Goal: Task Accomplishment & Management: Manage account settings

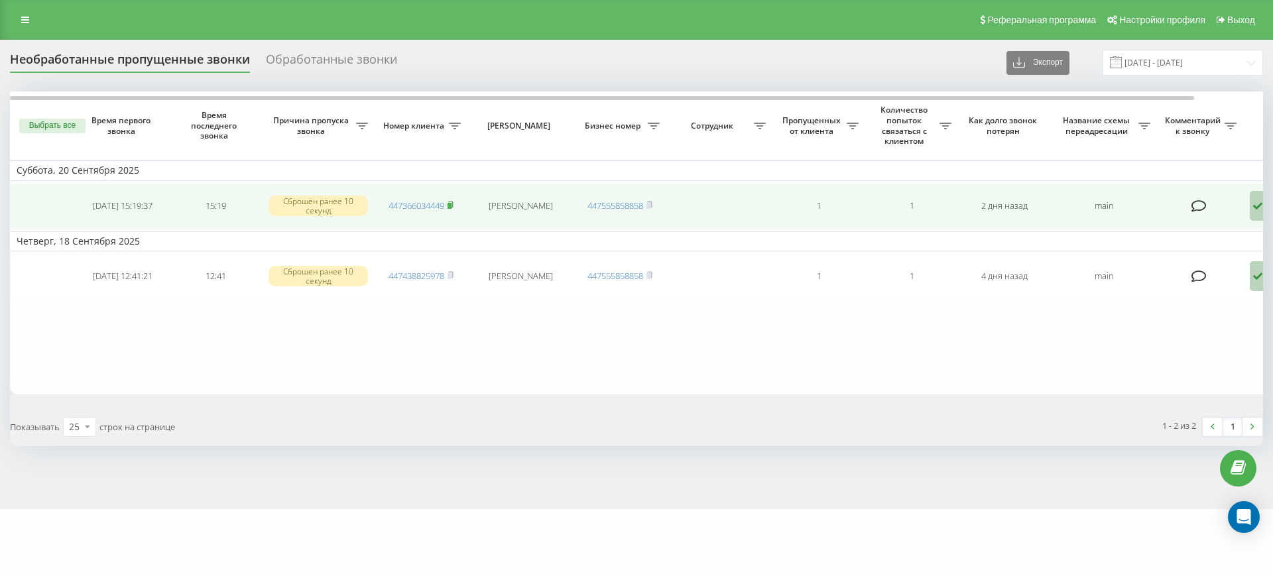
click at [450, 202] on icon at bounding box center [450, 205] width 5 height 6
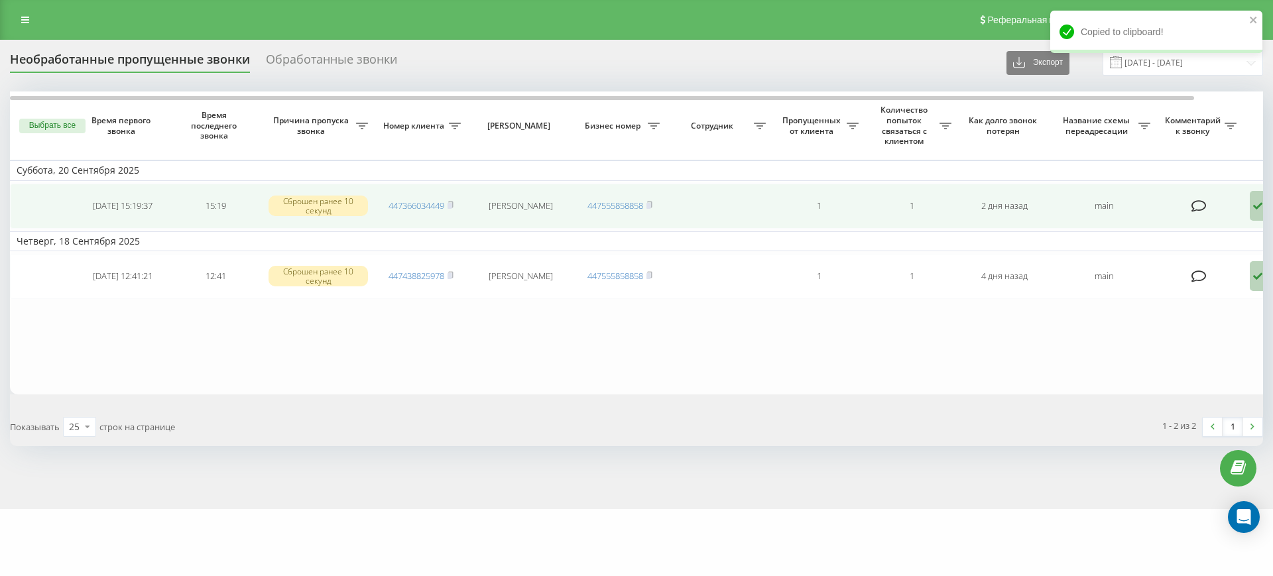
click at [1252, 207] on icon at bounding box center [1258, 206] width 16 height 30
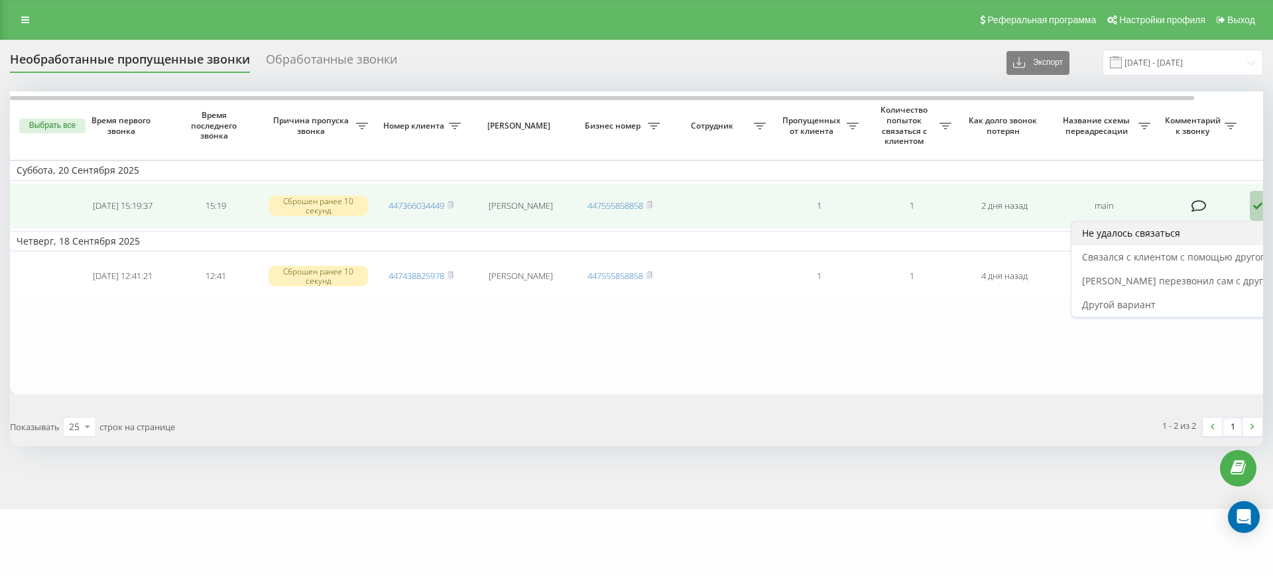
click at [1169, 235] on span "Не удалось связаться" at bounding box center [1131, 233] width 98 height 13
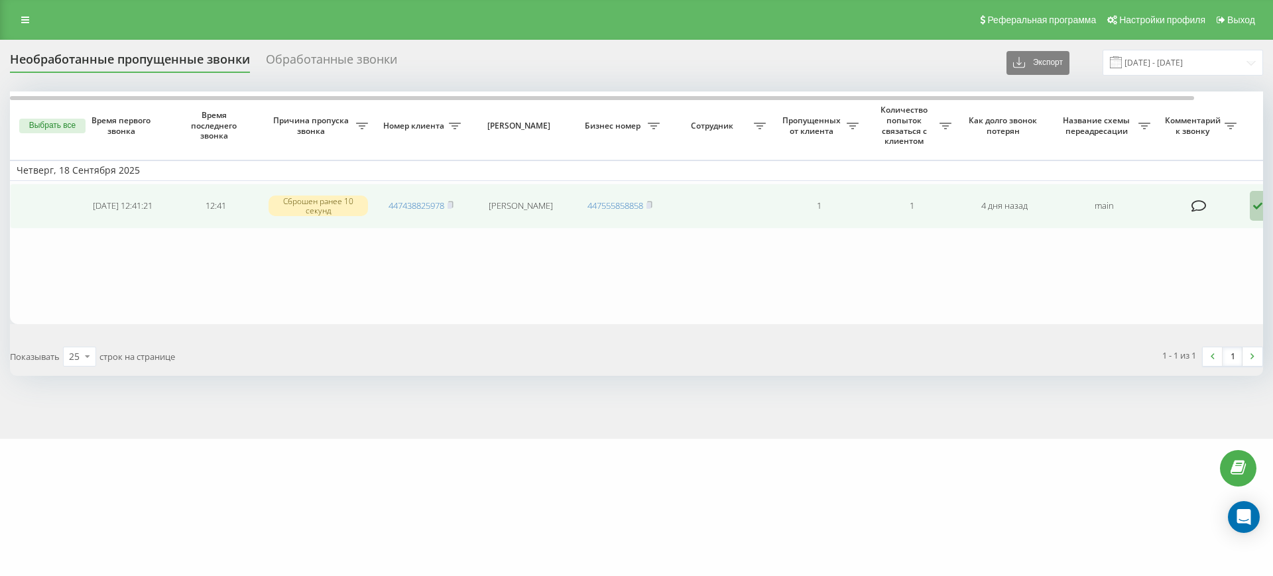
click at [1256, 201] on icon at bounding box center [1258, 206] width 16 height 30
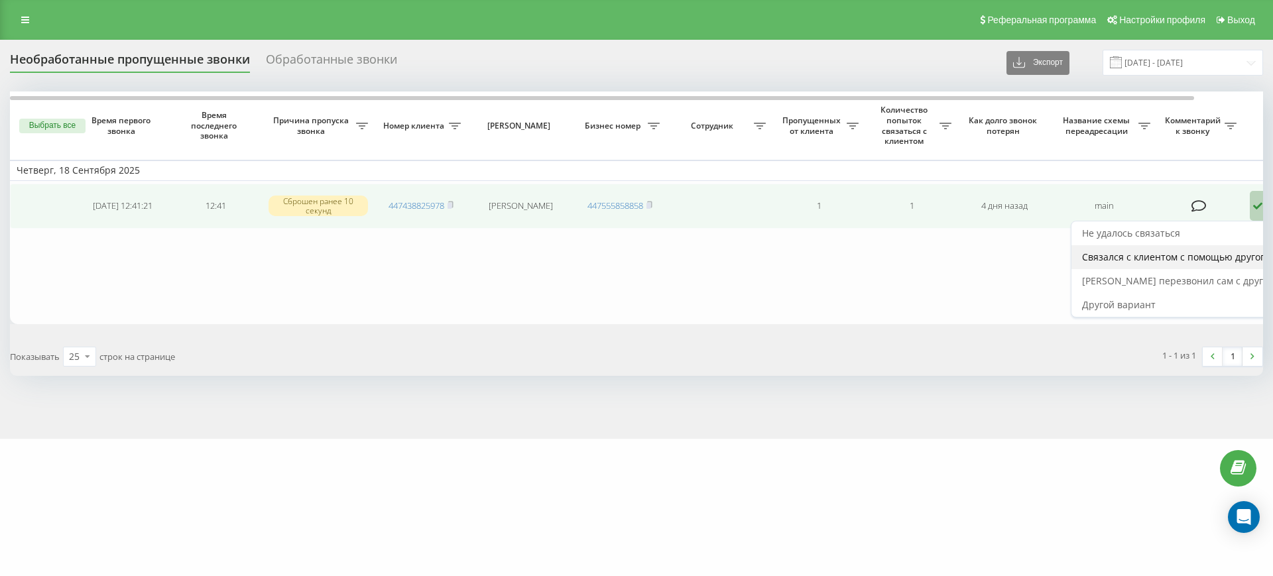
click at [1164, 263] on span "Связался с клиентом с помощью другого канала" at bounding box center [1193, 257] width 222 height 13
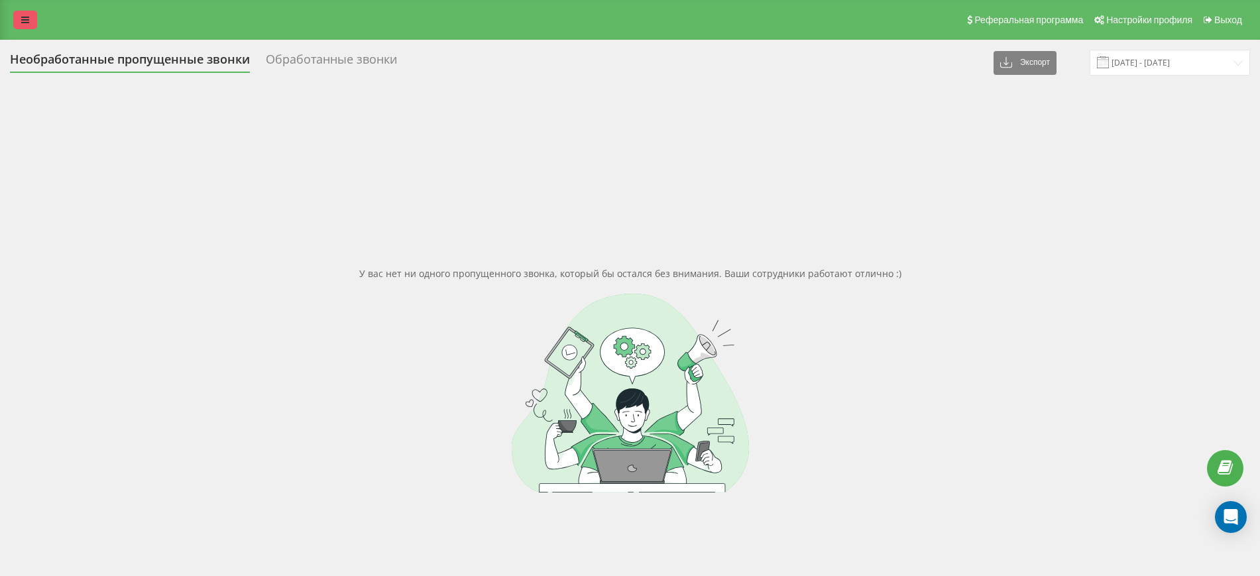
click at [30, 16] on link at bounding box center [25, 20] width 24 height 19
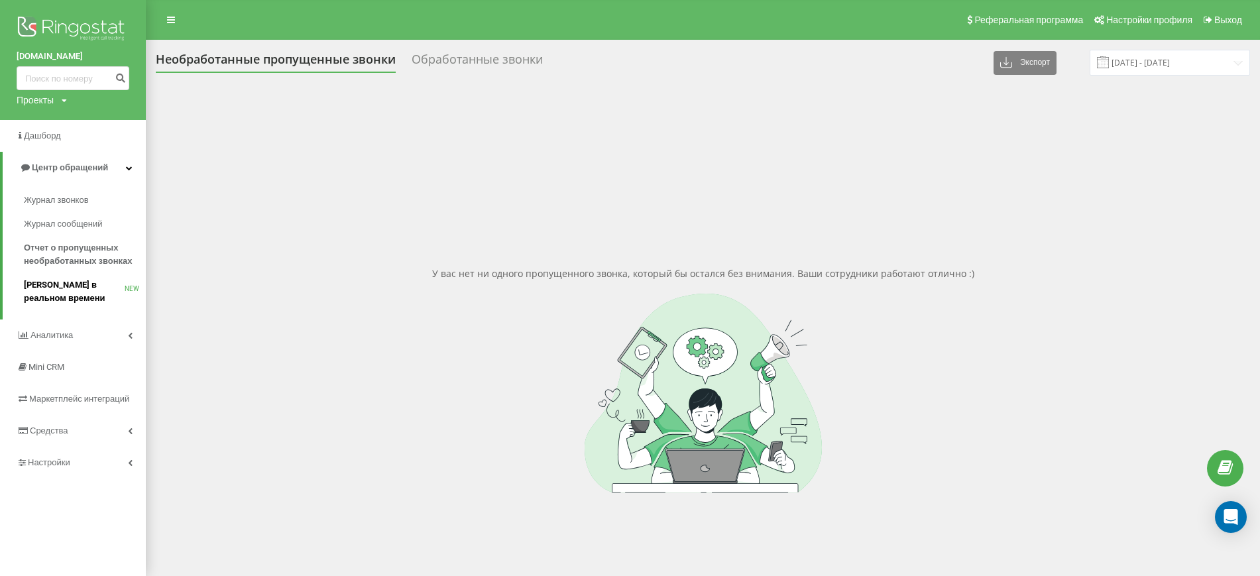
click at [45, 284] on span "[PERSON_NAME] в реальном времени" at bounding box center [74, 291] width 101 height 27
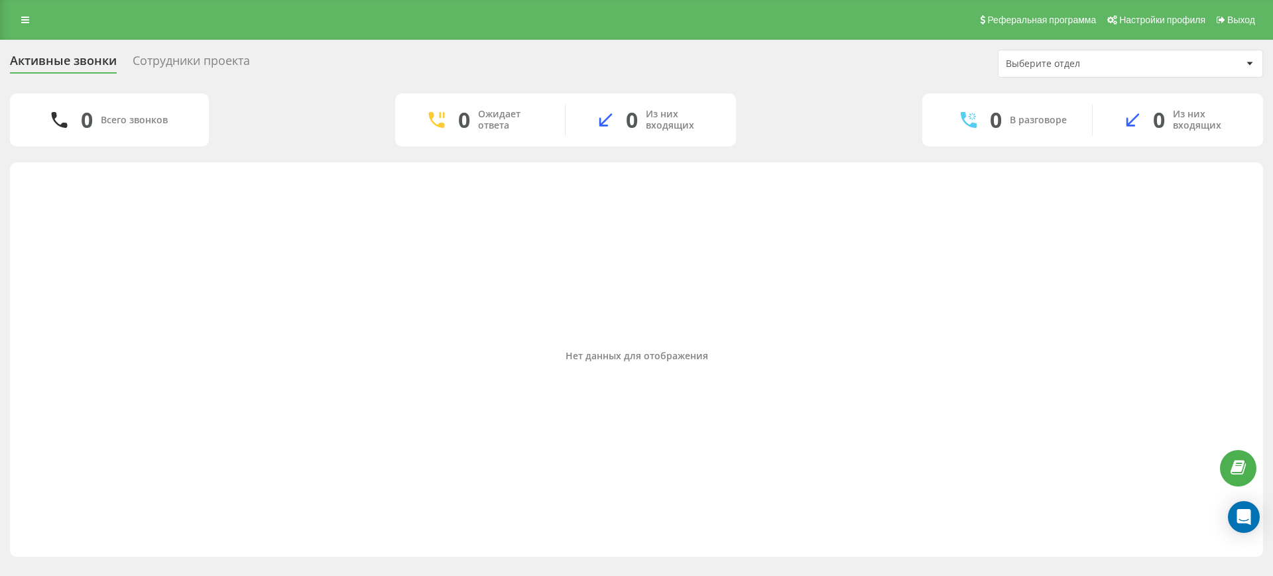
click at [166, 58] on div "Сотрудники проекта" at bounding box center [191, 64] width 117 height 21
